Goal: Find specific page/section: Find specific page/section

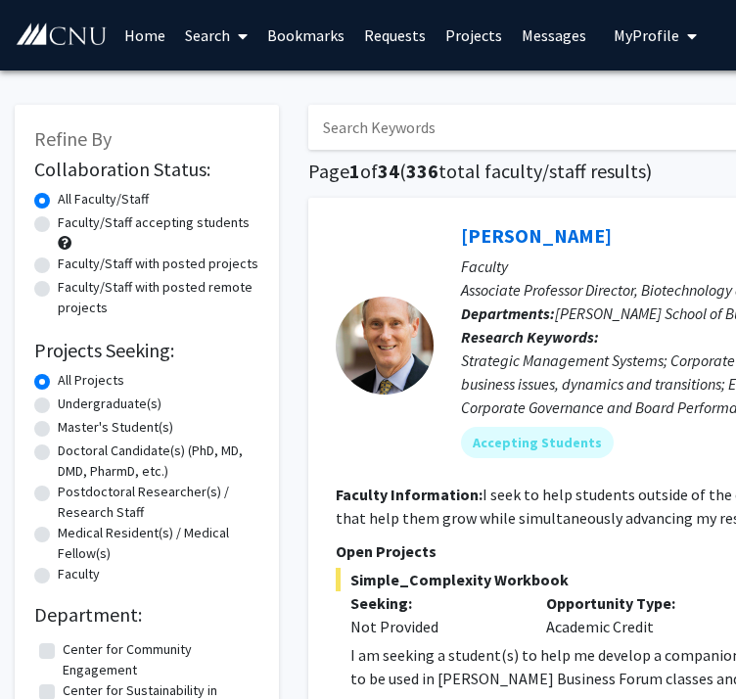
click at [446, 121] on input "Search Keywords" at bounding box center [692, 127] width 768 height 45
type input "antaran"
type input "[PERSON_NAME]"
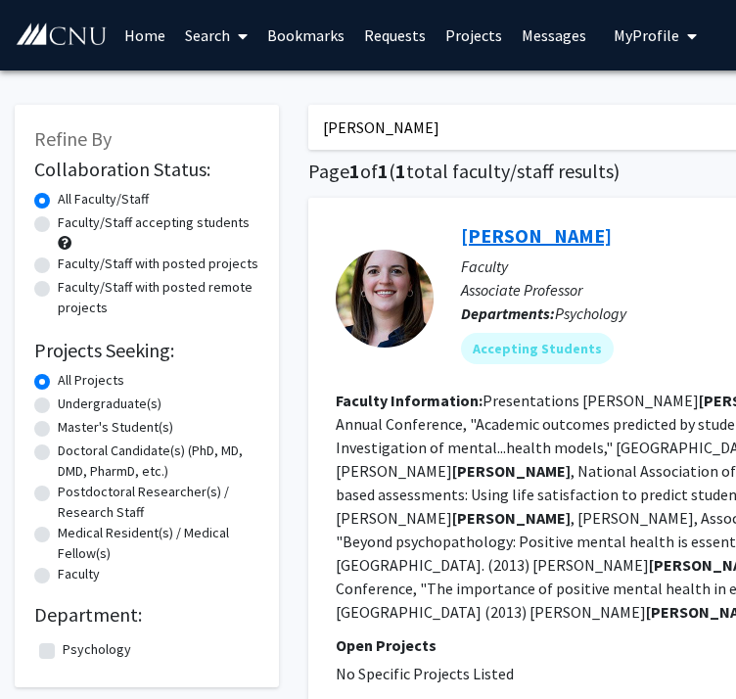
click at [514, 236] on link "[PERSON_NAME]" at bounding box center [536, 235] width 151 height 24
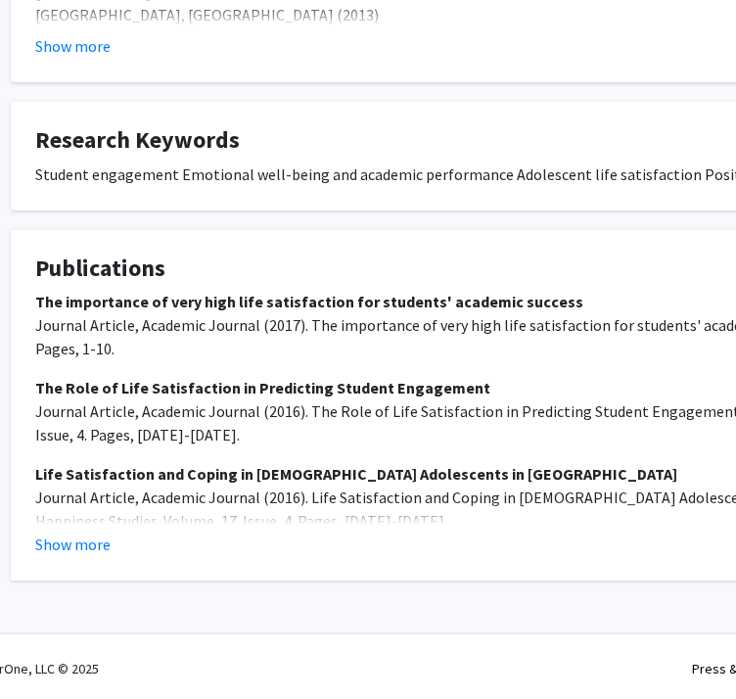
scroll to position [648, 51]
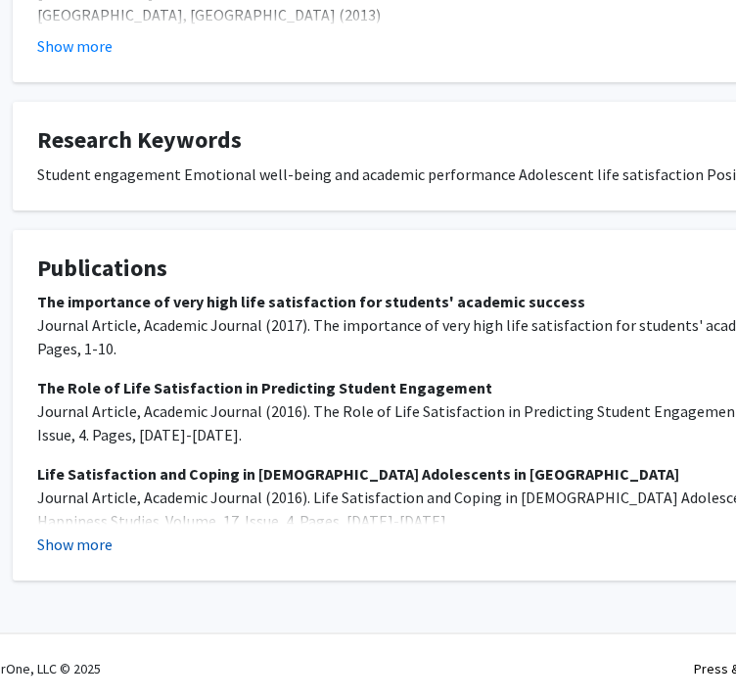
click at [77, 539] on button "Show more" at bounding box center [74, 543] width 75 height 23
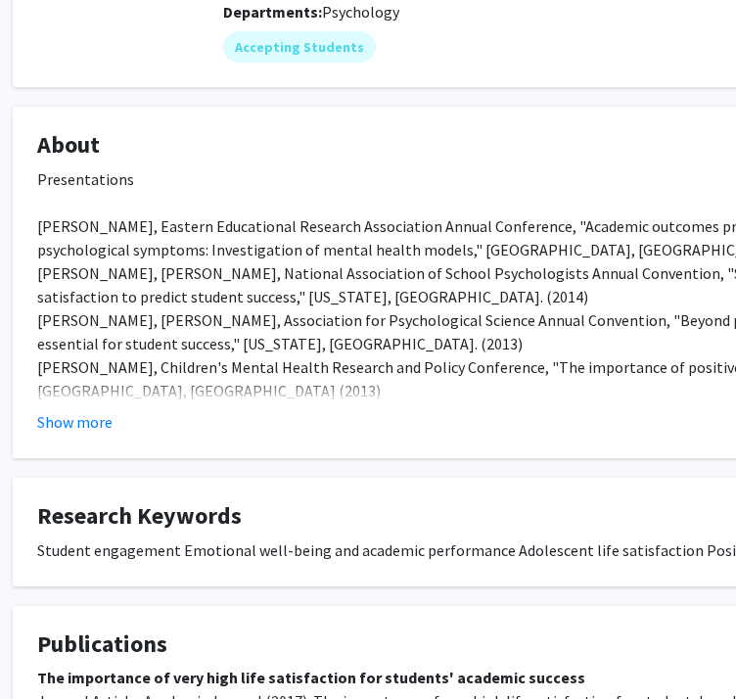
scroll to position [271, 51]
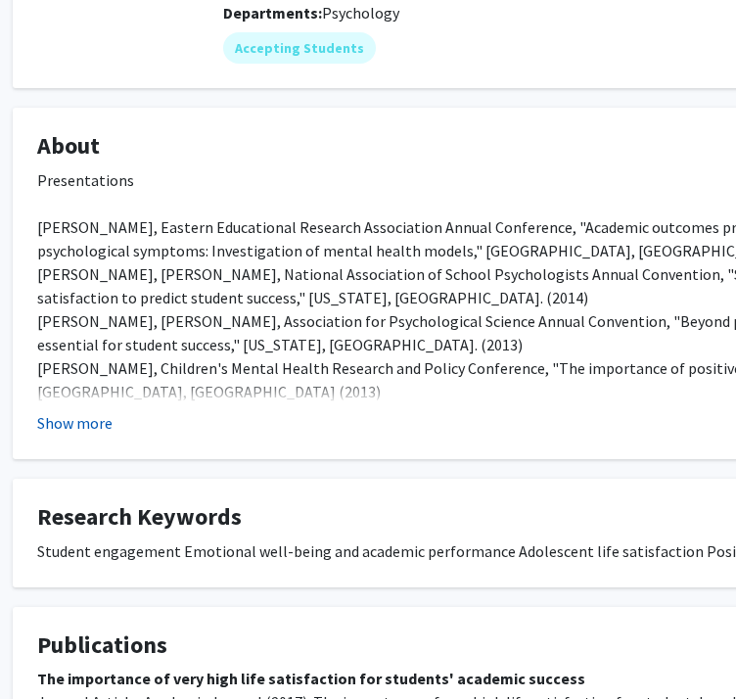
click at [61, 411] on button "Show more" at bounding box center [74, 422] width 75 height 23
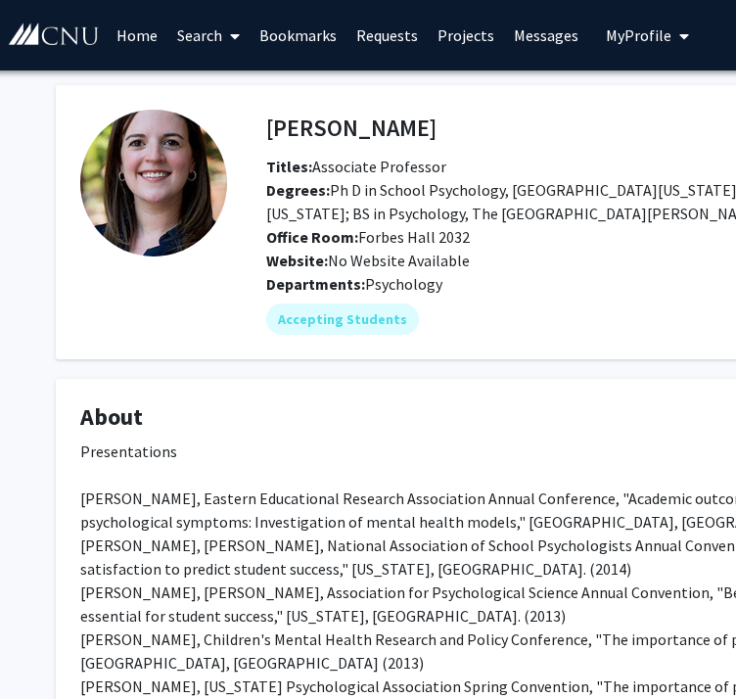
scroll to position [0, 8]
